Goal: Information Seeking & Learning: Learn about a topic

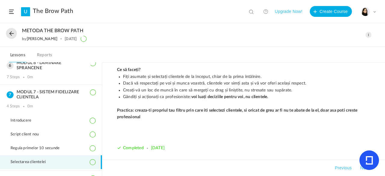
scroll to position [148, 0]
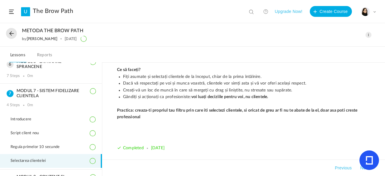
click at [368, 36] on span at bounding box center [368, 35] width 6 height 6
click at [325, 47] on link "Edit" at bounding box center [342, 48] width 56 height 11
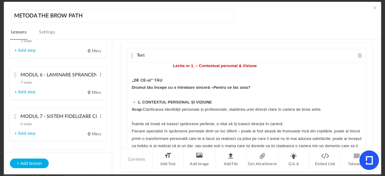
scroll to position [289, 0]
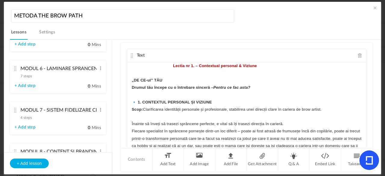
click at [15, 112] on cite at bounding box center [15, 110] width 4 height 5
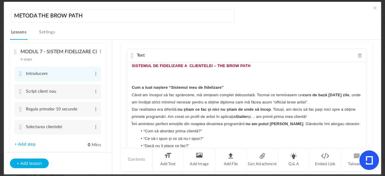
scroll to position [255, 0]
click at [19, 128] on cite at bounding box center [20, 126] width 4 height 5
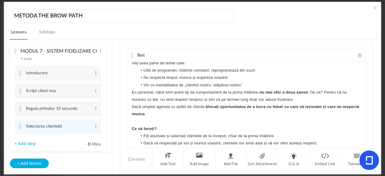
scroll to position [357, 0]
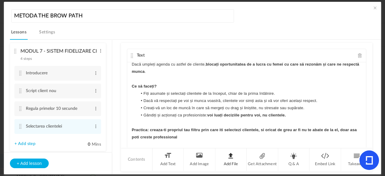
click at [232, 155] on li "Add File" at bounding box center [231, 159] width 32 height 23
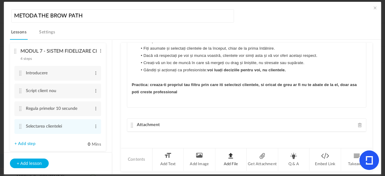
click at [231, 157] on li "Add File" at bounding box center [231, 159] width 32 height 23
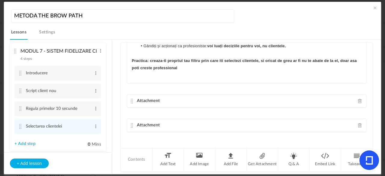
click at [358, 100] on span at bounding box center [360, 101] width 4 height 5
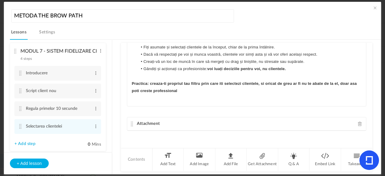
scroll to position [45, 0]
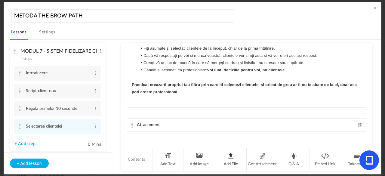
click at [236, 160] on li "Add File" at bounding box center [231, 159] width 32 height 23
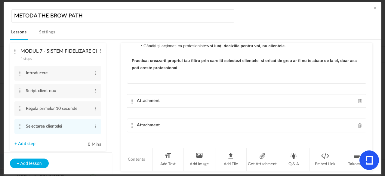
click at [359, 99] on span at bounding box center [360, 101] width 4 height 5
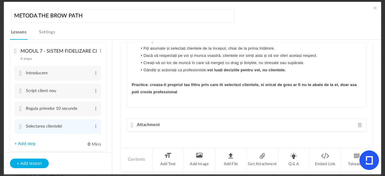
click at [354, 122] on div "Attachment" at bounding box center [246, 124] width 239 height 13
click at [358, 123] on span at bounding box center [360, 125] width 4 height 5
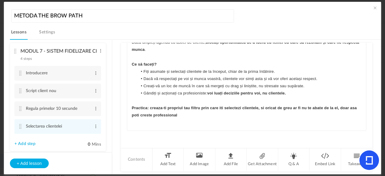
scroll to position [21, 0]
click at [219, 167] on li "Add File" at bounding box center [231, 159] width 32 height 23
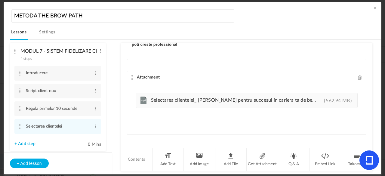
scroll to position [95, 0]
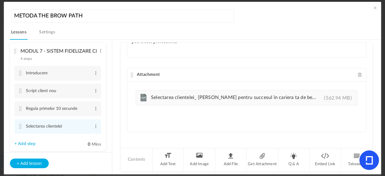
click at [130, 72] on cite at bounding box center [132, 74] width 4 height 5
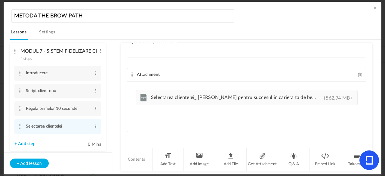
click at [130, 72] on cite at bounding box center [132, 74] width 4 height 5
click at [132, 71] on div "Attachment" at bounding box center [246, 74] width 239 height 13
click at [133, 73] on cite at bounding box center [132, 74] width 4 height 5
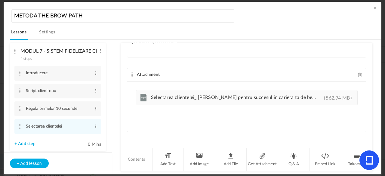
click at [133, 73] on cite at bounding box center [132, 74] width 4 height 5
click at [375, 7] on span at bounding box center [375, 8] width 6 height 6
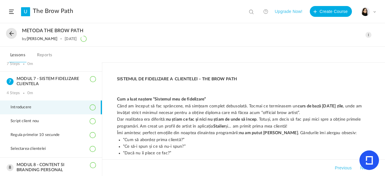
scroll to position [161, 0]
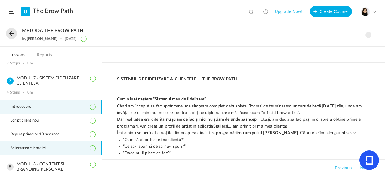
click at [68, 143] on li "Selectarea clientelei" at bounding box center [51, 148] width 102 height 14
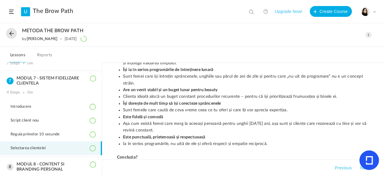
scroll to position [63, 0]
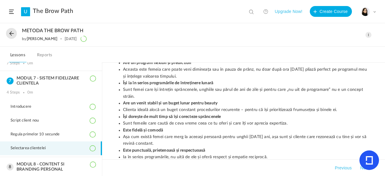
click at [369, 34] on span at bounding box center [368, 35] width 6 height 6
click at [326, 46] on link "Edit" at bounding box center [342, 48] width 56 height 11
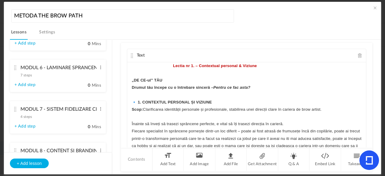
scroll to position [296, 0]
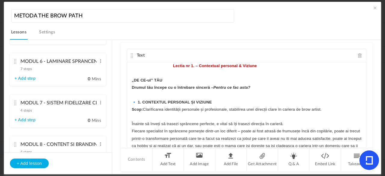
click at [16, 102] on cite at bounding box center [15, 102] width 4 height 5
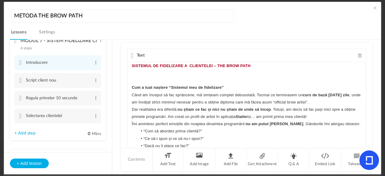
scroll to position [266, 0]
click at [19, 114] on cite at bounding box center [20, 114] width 4 height 5
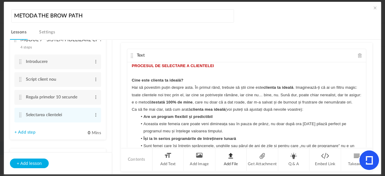
click at [231, 158] on li "Add File" at bounding box center [231, 159] width 32 height 23
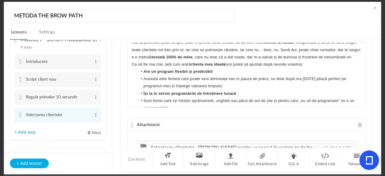
click at [131, 125] on cite at bounding box center [132, 125] width 4 height 5
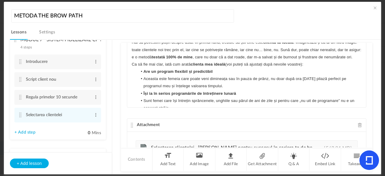
click at [131, 125] on cite at bounding box center [132, 125] width 4 height 5
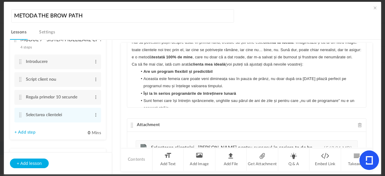
click at [131, 125] on cite at bounding box center [132, 125] width 4 height 5
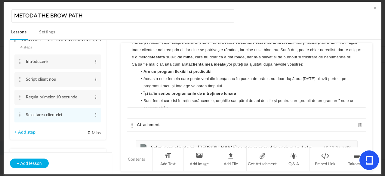
click at [131, 125] on cite at bounding box center [132, 125] width 4 height 5
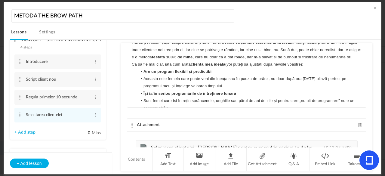
click at [131, 125] on cite at bounding box center [132, 125] width 4 height 5
click at [131, 123] on cite at bounding box center [132, 125] width 4 height 5
click at [131, 118] on div "Attachment" at bounding box center [246, 124] width 239 height 13
click at [176, 124] on div "Attachment" at bounding box center [246, 124] width 239 height 13
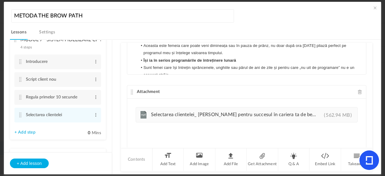
scroll to position [95, 0]
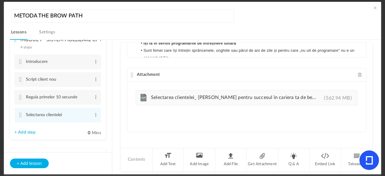
click at [133, 74] on cite at bounding box center [132, 74] width 4 height 5
click at [372, 6] on span at bounding box center [375, 8] width 6 height 6
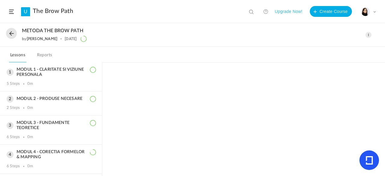
scroll to position [127, 0]
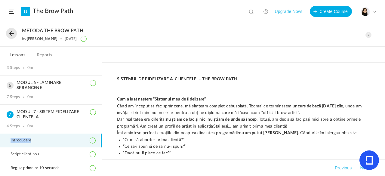
drag, startPoint x: 102, startPoint y: 123, endPoint x: 101, endPoint y: 139, distance: 15.7
click at [101, 139] on aside "MODUL 1 - CLARITATE SI VIZIUNE PERSONALA 5 Steps 0m MODUL 2 - PRODUSE NECESARE …" at bounding box center [51, 119] width 102 height 114
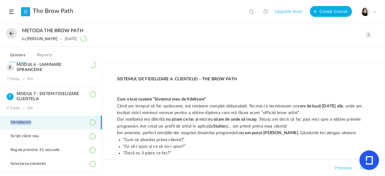
scroll to position [150, 0]
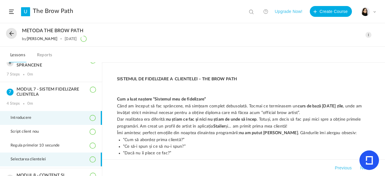
click at [46, 157] on span "Selectarea clientelei" at bounding box center [32, 159] width 43 height 5
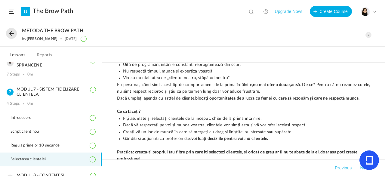
scroll to position [254, 0]
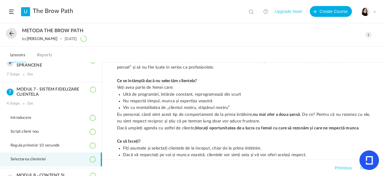
click at [367, 37] on span at bounding box center [368, 35] width 6 height 6
click at [347, 44] on link "Edit" at bounding box center [342, 48] width 56 height 11
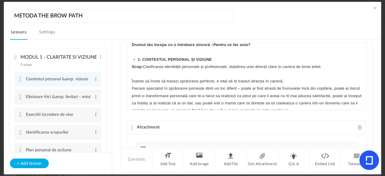
scroll to position [95, 0]
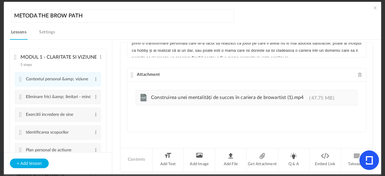
click at [341, 47] on p "Fiecare specialist în sprâncene pornește dintr-un loc diferit – poate ai fost a…" at bounding box center [247, 46] width 230 height 29
click at [372, 9] on span at bounding box center [375, 8] width 6 height 6
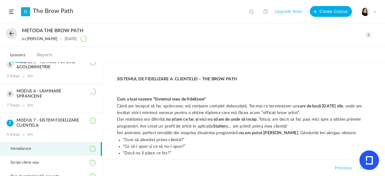
scroll to position [94, 0]
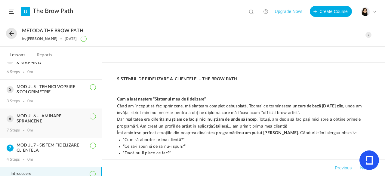
click at [89, 119] on h3 "MODUL 6 - LAMINARE SPRANCENE" at bounding box center [51, 119] width 89 height 10
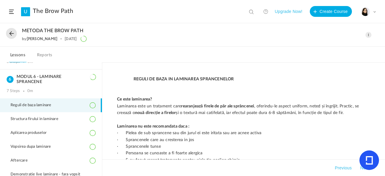
scroll to position [135, 0]
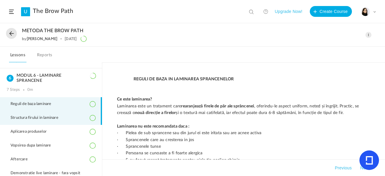
click at [76, 120] on li "Structura firului in laminare" at bounding box center [51, 118] width 102 height 14
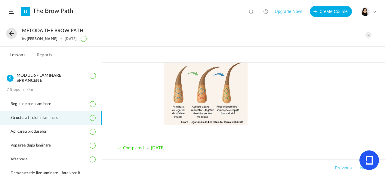
scroll to position [278, 0]
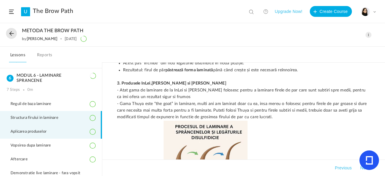
click at [55, 130] on li "Aplicarea produselor" at bounding box center [51, 132] width 102 height 14
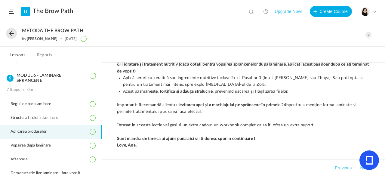
scroll to position [526, 0]
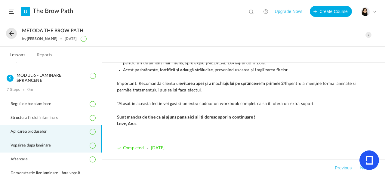
click at [58, 144] on span "Vopsirea dupa laminare" at bounding box center [35, 145] width 48 height 5
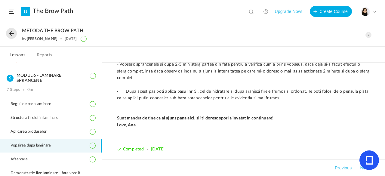
scroll to position [278, 0]
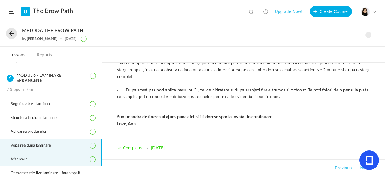
click at [80, 160] on li "Aftercare" at bounding box center [51, 159] width 102 height 14
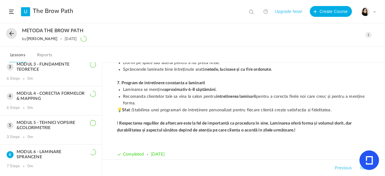
scroll to position [55, 0]
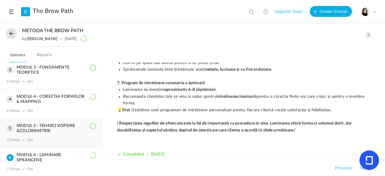
click at [77, 125] on h3 "MODUL 5 - TEHNICI VOPSIRE &COLORIMETRIE" at bounding box center [51, 128] width 89 height 10
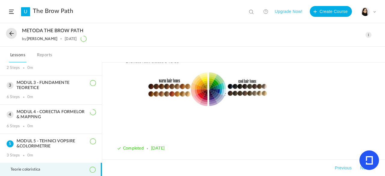
scroll to position [37, 0]
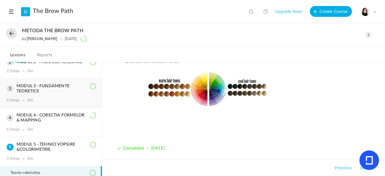
click at [80, 92] on h3 "MODUL 3 - FUNDAMENTE TEORETICE" at bounding box center [51, 89] width 89 height 10
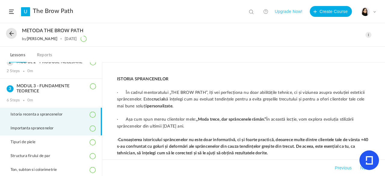
click at [66, 131] on li "Importanta sprancenelor" at bounding box center [51, 128] width 102 height 14
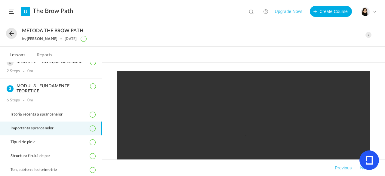
scroll to position [839, 0]
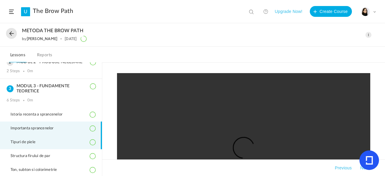
click at [62, 143] on li "Tipuri de piele" at bounding box center [51, 142] width 102 height 14
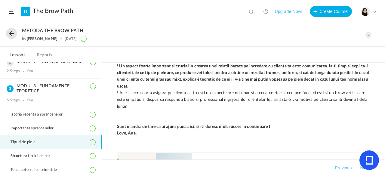
scroll to position [2108, 0]
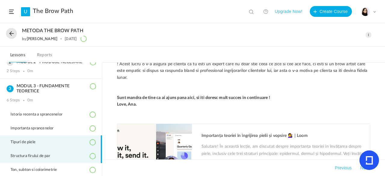
click at [79, 153] on li "Structura firului de par" at bounding box center [51, 156] width 102 height 14
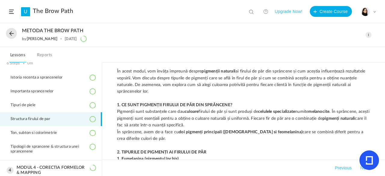
scroll to position [84, 0]
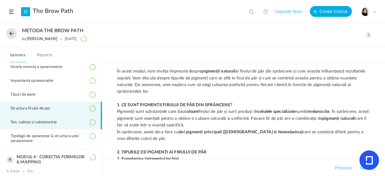
click at [71, 125] on li "Ton, subton si colorimetrie" at bounding box center [51, 122] width 102 height 14
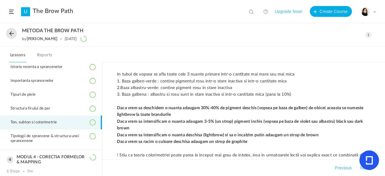
scroll to position [1380, 0]
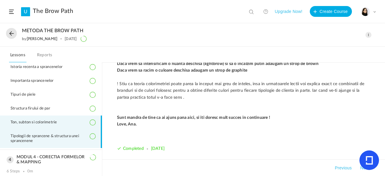
click at [48, 139] on span "Tipologii de sprancene & structura unei sprancenene" at bounding box center [53, 139] width 85 height 10
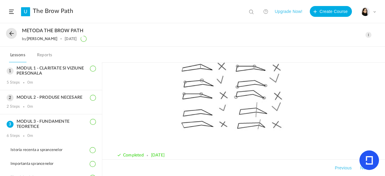
scroll to position [0, 0]
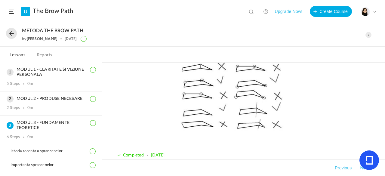
click at [373, 11] on span at bounding box center [374, 11] width 3 height 3
click at [335, 61] on link "Logout" at bounding box center [347, 59] width 56 height 11
